Goal: Check status

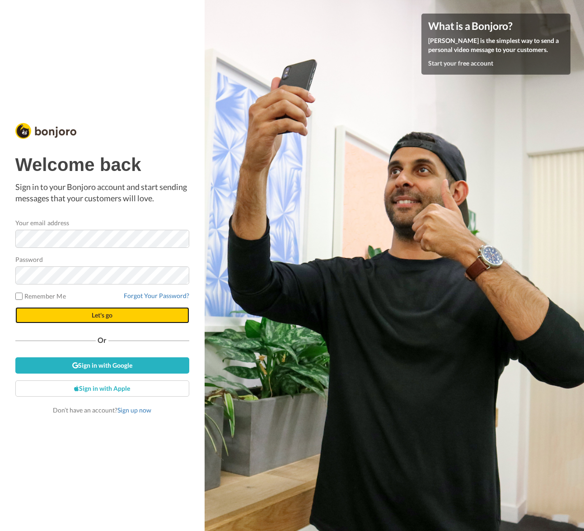
click at [90, 315] on button "Let's go" at bounding box center [102, 315] width 174 height 16
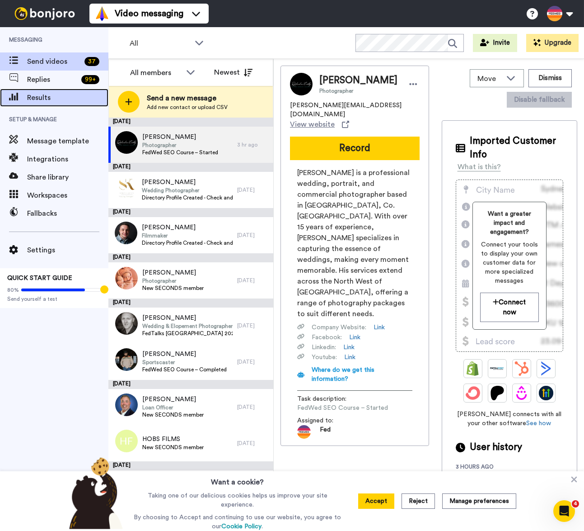
click at [59, 96] on span "Results" at bounding box center [67, 97] width 81 height 11
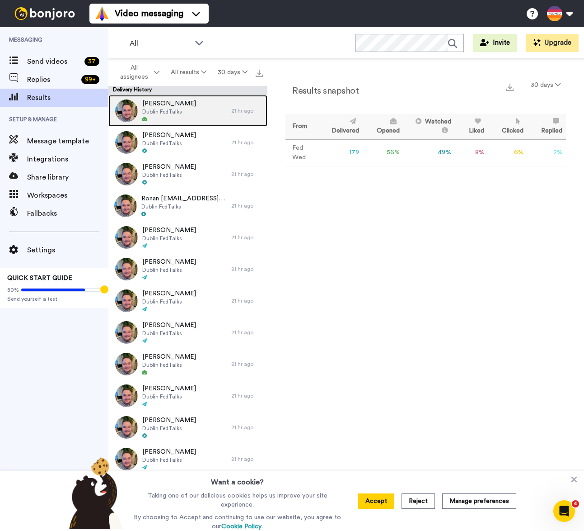
click at [175, 114] on span "Dublin FedTalks" at bounding box center [169, 111] width 54 height 7
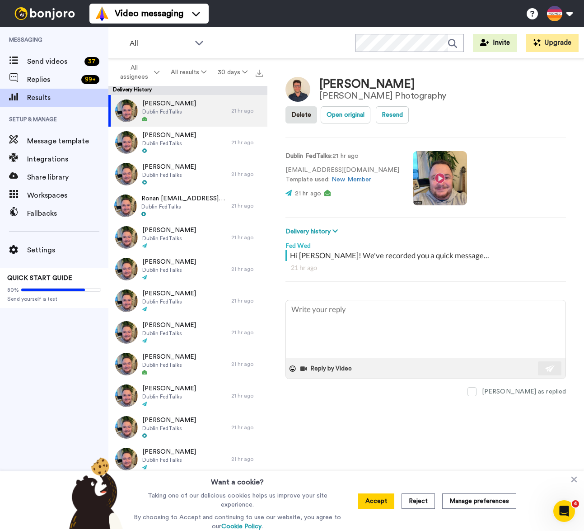
click at [419, 151] on video at bounding box center [440, 178] width 54 height 54
drag, startPoint x: 344, startPoint y: 146, endPoint x: 374, endPoint y: 148, distance: 29.5
click at [374, 165] on p "[EMAIL_ADDRESS][DOMAIN_NAME] Template used: New Member" at bounding box center [343, 174] width 114 height 19
click at [372, 165] on p "[EMAIL_ADDRESS][DOMAIN_NAME] Template used: New Member" at bounding box center [343, 174] width 114 height 19
drag, startPoint x: 373, startPoint y: 145, endPoint x: 287, endPoint y: 141, distance: 86.9
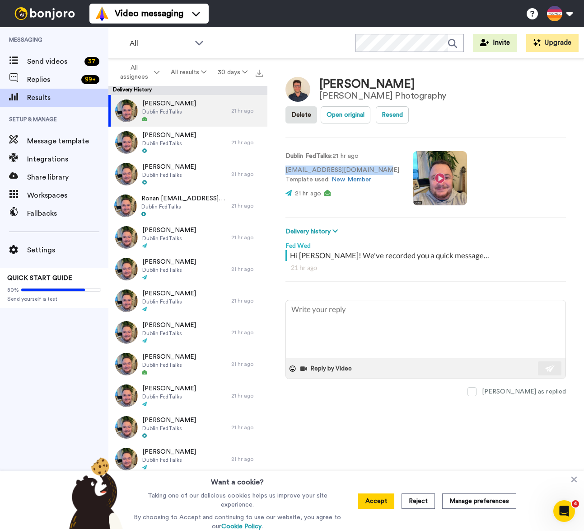
click at [287, 165] on p "[EMAIL_ADDRESS][DOMAIN_NAME] Template used: New Member" at bounding box center [343, 174] width 114 height 19
drag, startPoint x: 287, startPoint y: 142, endPoint x: 374, endPoint y: 146, distance: 86.8
click at [375, 146] on div "Dublin FedTalks : 21 hr ago [EMAIL_ADDRESS][DOMAIN_NAME] Template used: New Mem…" at bounding box center [426, 176] width 281 height 61
click at [373, 165] on p "[EMAIL_ADDRESS][DOMAIN_NAME] Template used: New Member" at bounding box center [343, 174] width 114 height 19
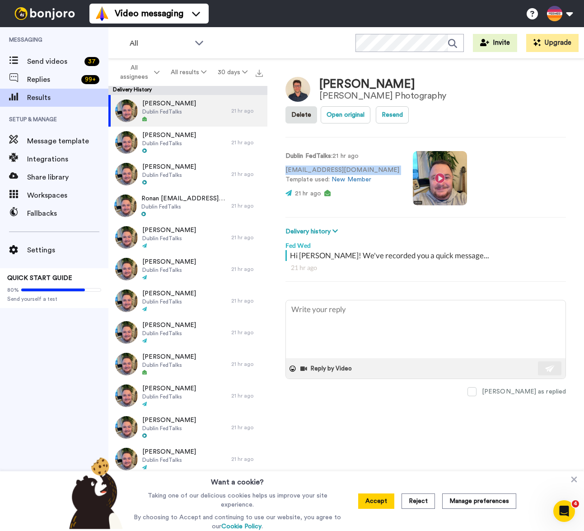
drag, startPoint x: 373, startPoint y: 146, endPoint x: 289, endPoint y: 144, distance: 84.1
click at [289, 165] on p "[EMAIL_ADDRESS][DOMAIN_NAME] Template used: New Member" at bounding box center [343, 174] width 114 height 19
click at [290, 165] on p "[EMAIL_ADDRESS][DOMAIN_NAME] Template used: New Member" at bounding box center [343, 174] width 114 height 19
drag, startPoint x: 286, startPoint y: 144, endPoint x: 374, endPoint y: 146, distance: 87.7
click at [374, 165] on p "[EMAIL_ADDRESS][DOMAIN_NAME] Template used: New Member" at bounding box center [343, 174] width 114 height 19
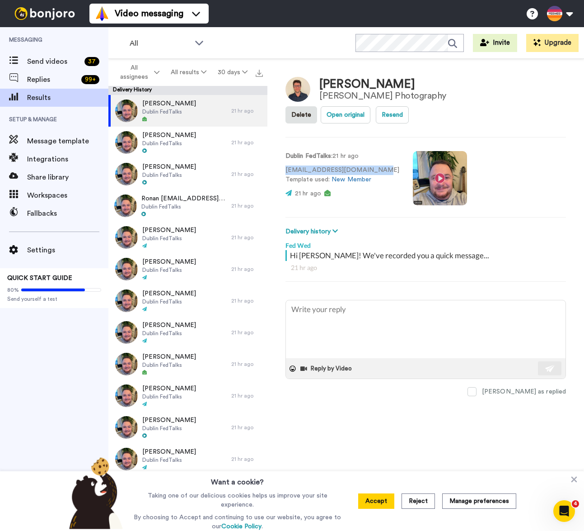
click at [374, 165] on p "[EMAIL_ADDRESS][DOMAIN_NAME] Template used: New Member" at bounding box center [343, 174] width 114 height 19
drag, startPoint x: 374, startPoint y: 146, endPoint x: 287, endPoint y: 143, distance: 87.3
click at [287, 165] on p "[EMAIL_ADDRESS][DOMAIN_NAME] Template used: New Member" at bounding box center [343, 174] width 114 height 19
click at [381, 495] on button "Accept" at bounding box center [376, 500] width 36 height 15
